Goal: Task Accomplishment & Management: Use online tool/utility

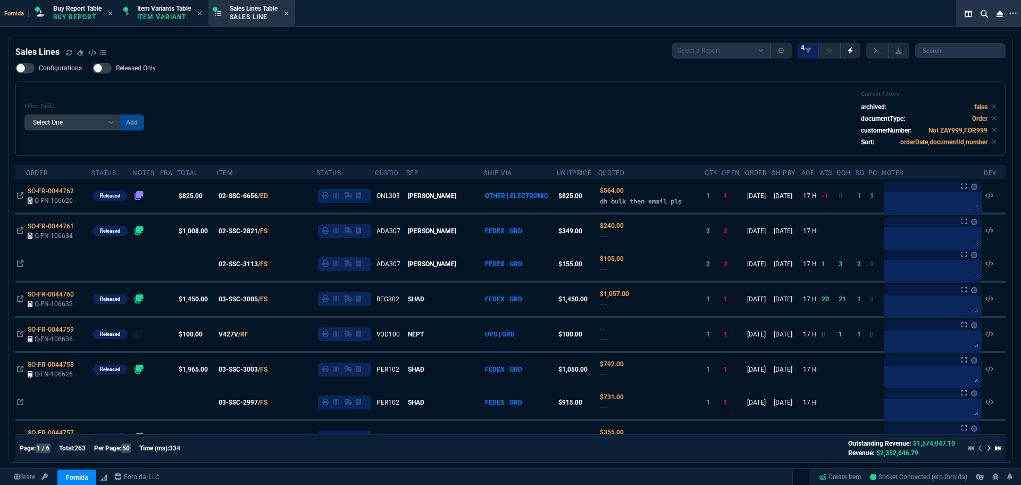
select select "1: BROV"
select select
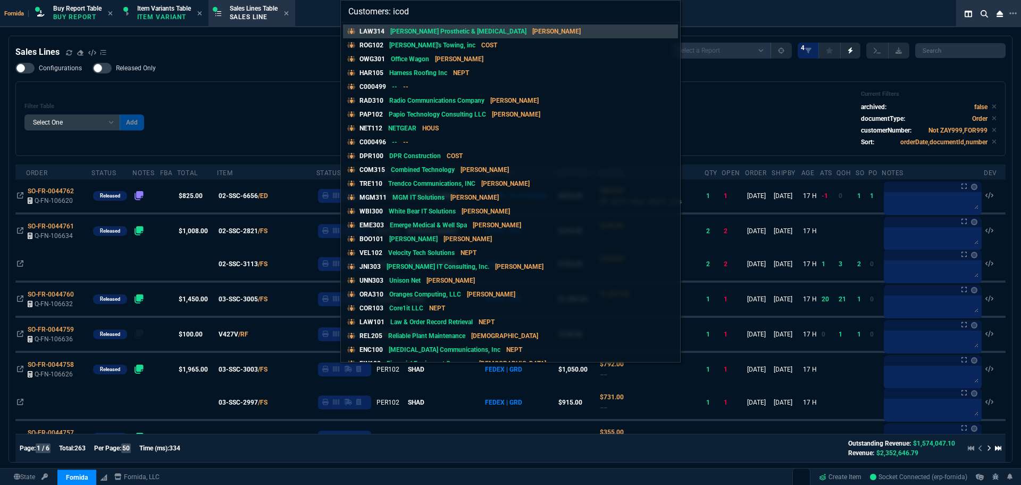
type input "Customers: icode"
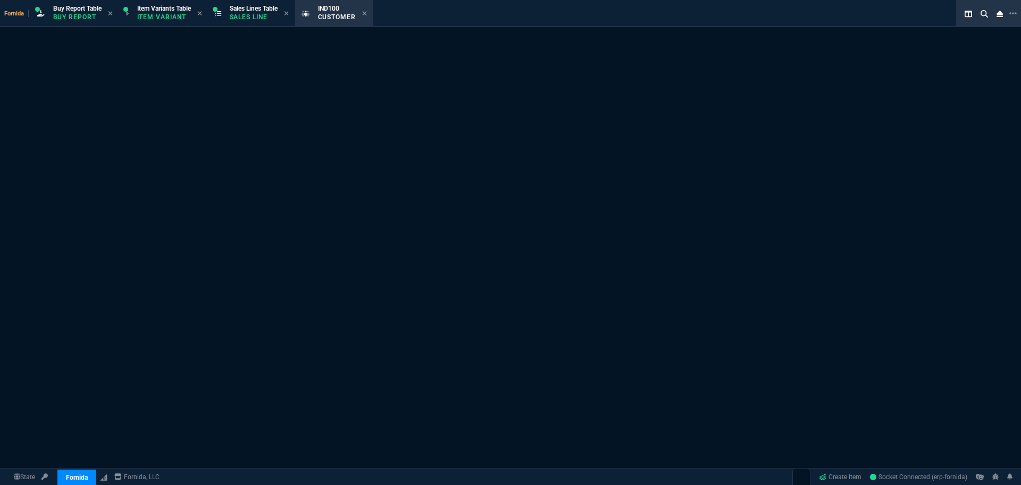
select select "1: quotes"
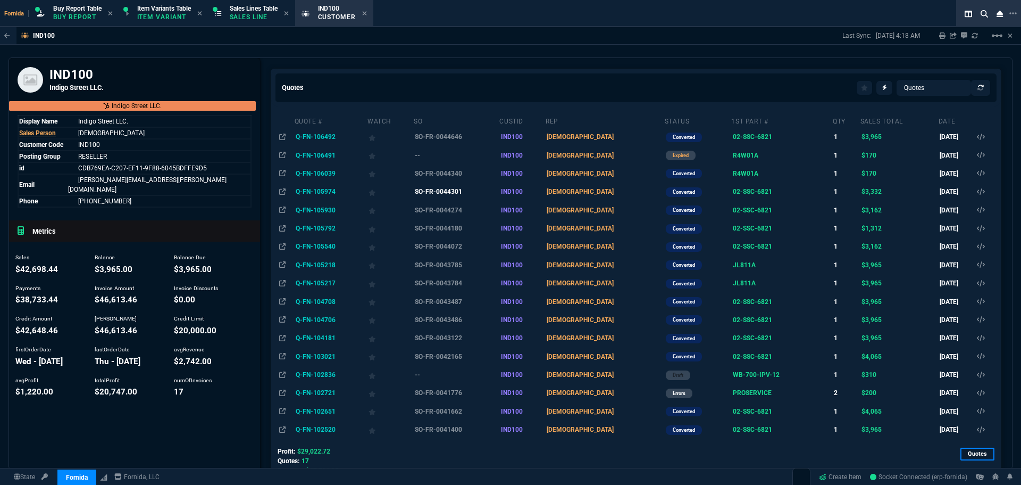
click at [447, 193] on td "SO-FR-0044301" at bounding box center [456, 191] width 86 height 18
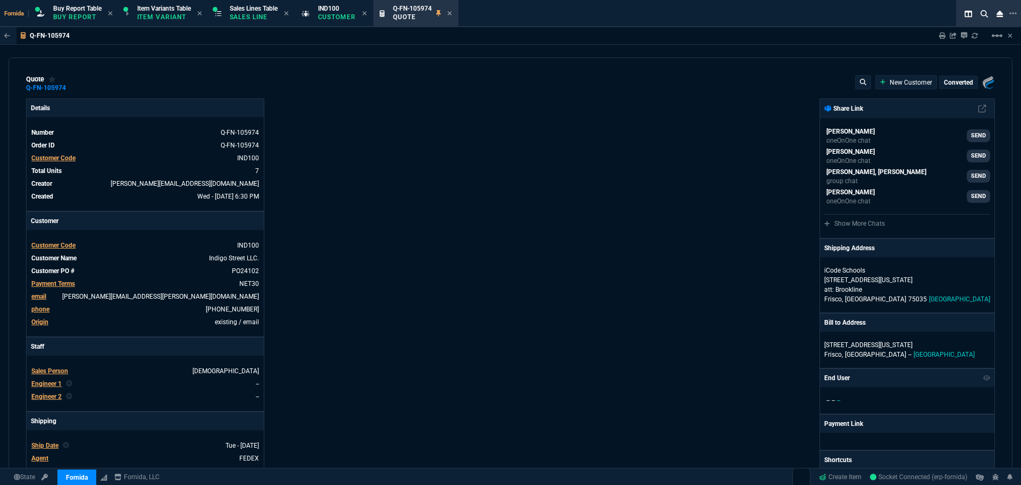
type input "7"
type input "90"
type input "18"
type input "31"
type input "100"
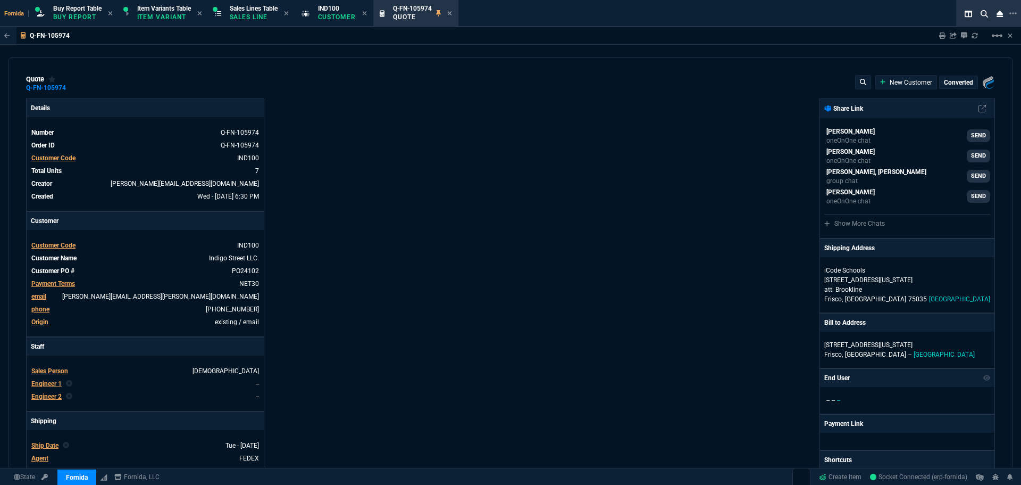
type input "600"
type input "100"
type input "300"
type input "2125.5"
type input "252"
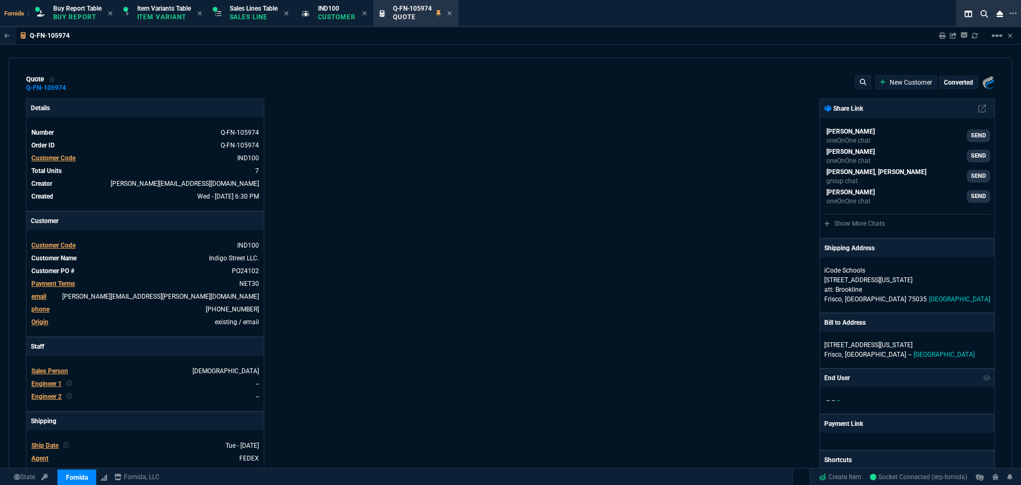
type input "100"
type input "600"
type input "18"
type input "32"
type input "38"
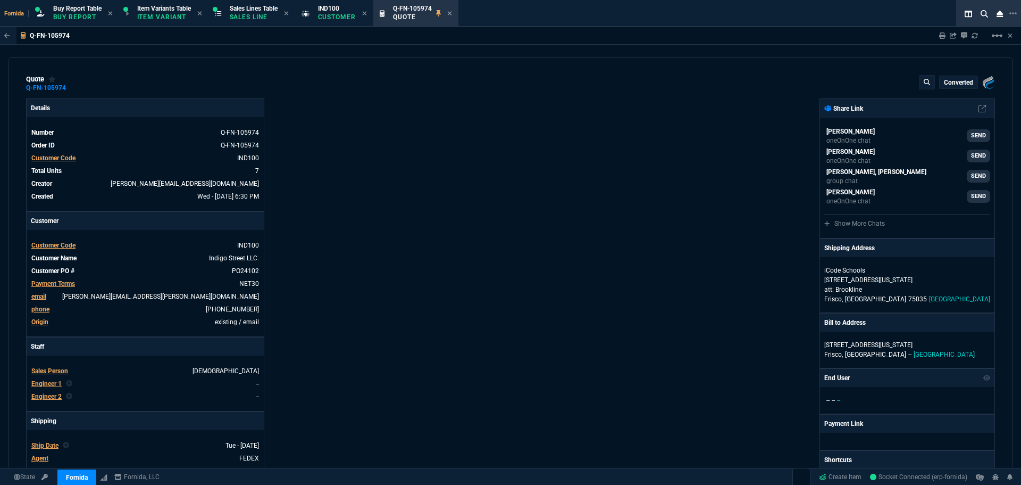
type input "33"
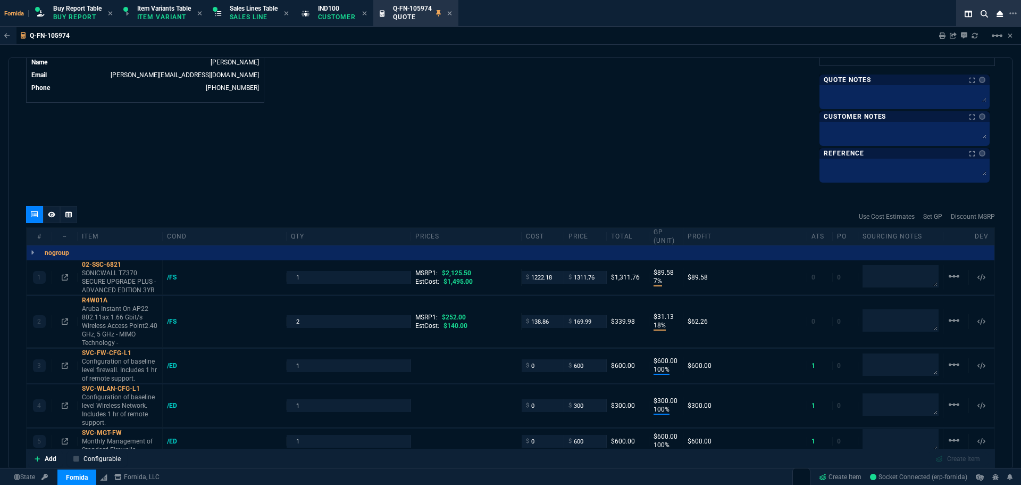
type input "219"
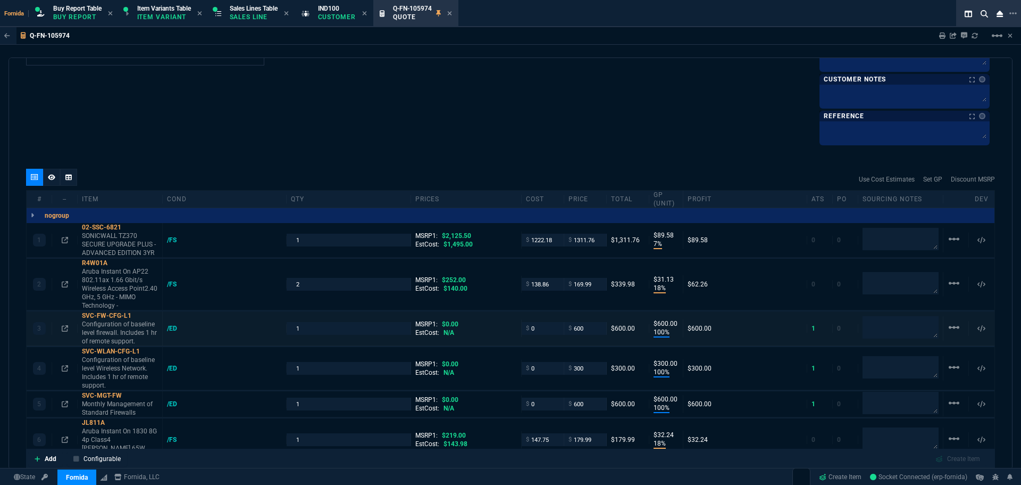
scroll to position [638, 0]
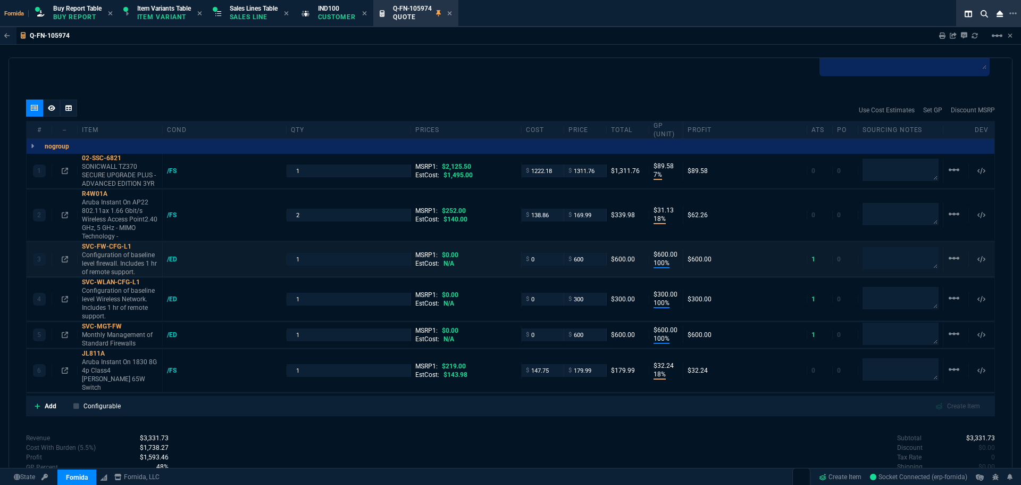
type input "18"
click at [250, 8] on span "Sales Lines Table" at bounding box center [254, 8] width 48 height 7
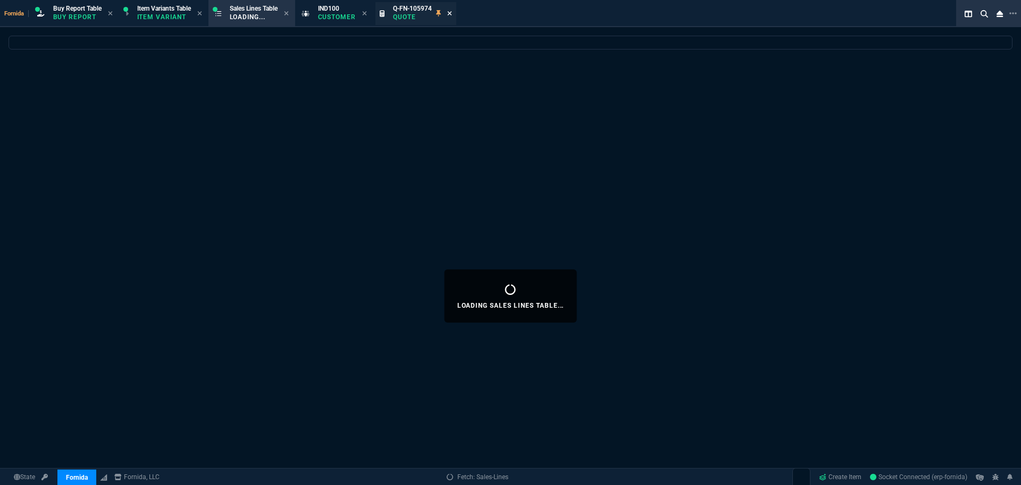
click at [452, 14] on icon at bounding box center [450, 13] width 4 height 4
drag, startPoint x: 366, startPoint y: 12, endPoint x: 362, endPoint y: 4, distance: 9.0
click at [366, 12] on icon at bounding box center [364, 13] width 5 height 6
select select
